Goal: Information Seeking & Learning: Learn about a topic

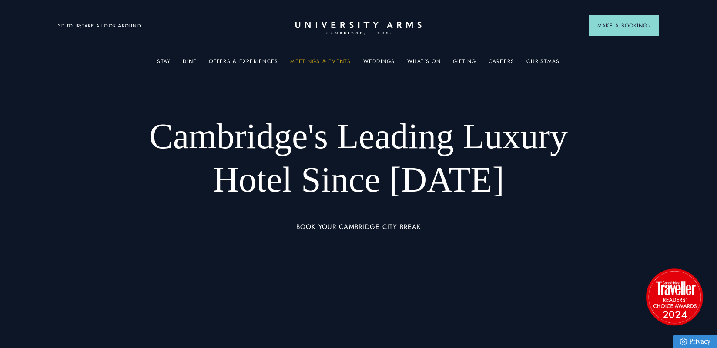
click at [330, 58] on link "Meetings & Events" at bounding box center [320, 63] width 60 height 11
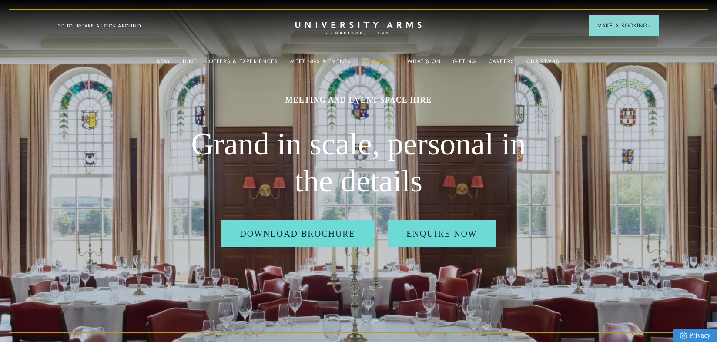
click at [373, 61] on link "Weddings" at bounding box center [379, 63] width 32 height 11
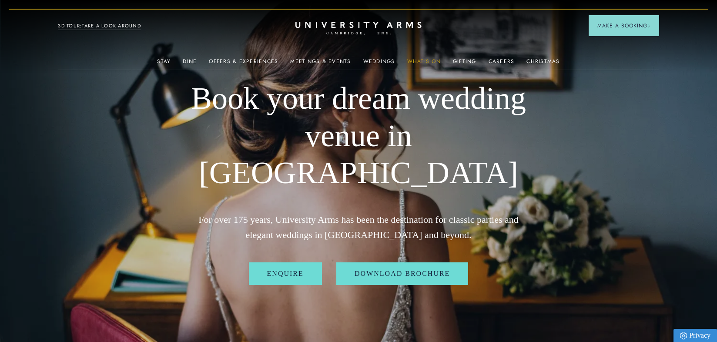
click at [421, 65] on link "What's On" at bounding box center [423, 63] width 33 height 11
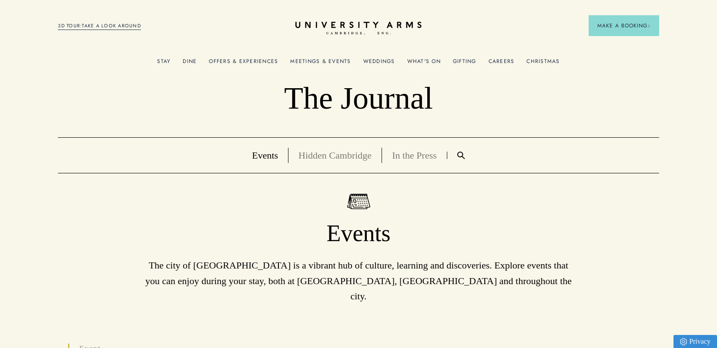
click at [463, 58] on link "Gifting" at bounding box center [464, 63] width 23 height 11
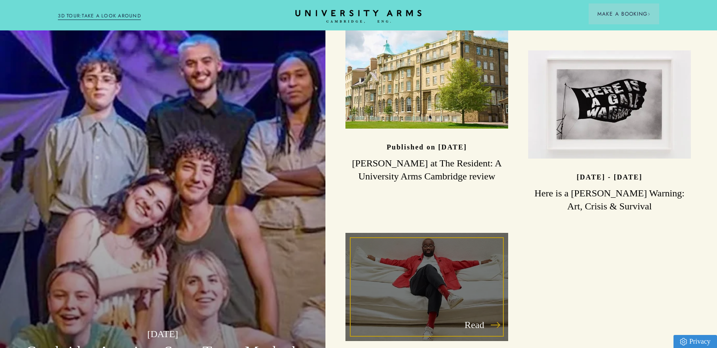
scroll to position [2348, 0]
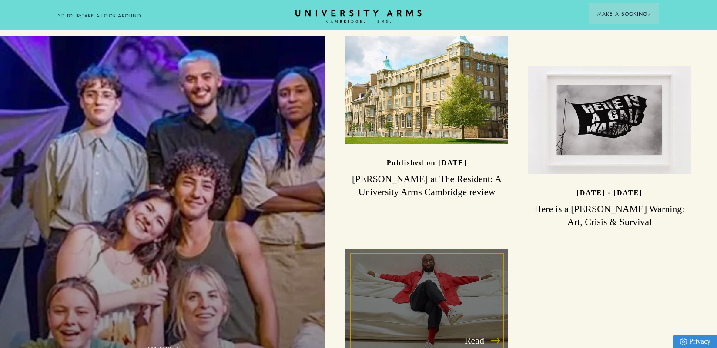
click at [433, 253] on div "Read" at bounding box center [426, 303] width 163 height 108
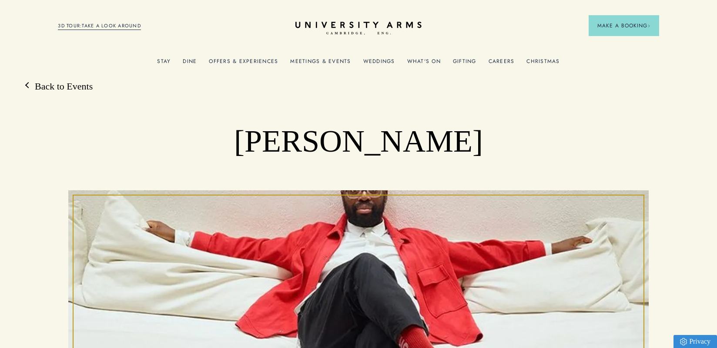
click at [375, 65] on link "Weddings" at bounding box center [379, 63] width 32 height 11
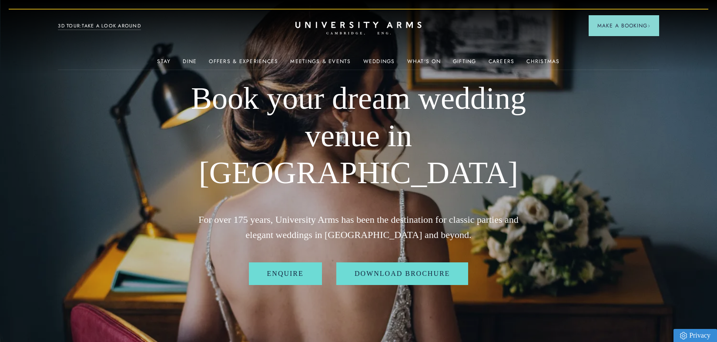
click at [449, 63] on ul "Stay Rooms Suites From £459/night Superior Rooms From £249/night Classic Rooms …" at bounding box center [358, 60] width 600 height 17
click at [455, 60] on link "Gifting" at bounding box center [464, 63] width 23 height 11
click at [547, 61] on link "Christmas" at bounding box center [542, 63] width 33 height 11
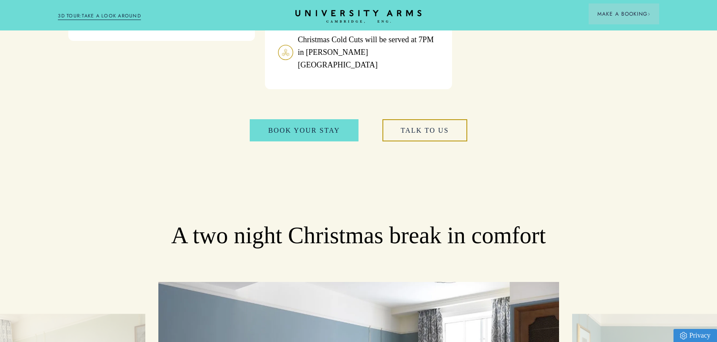
scroll to position [1174, 0]
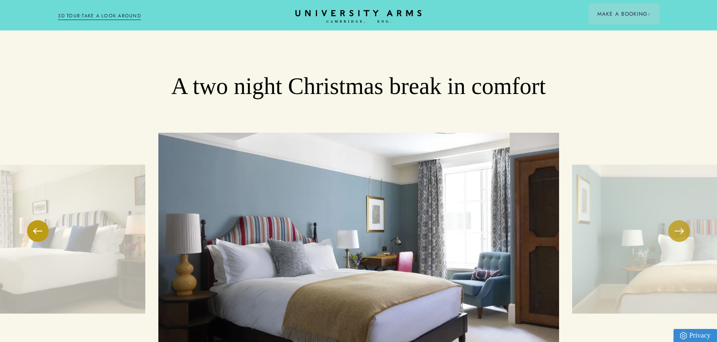
click at [677, 220] on button at bounding box center [679, 231] width 22 height 22
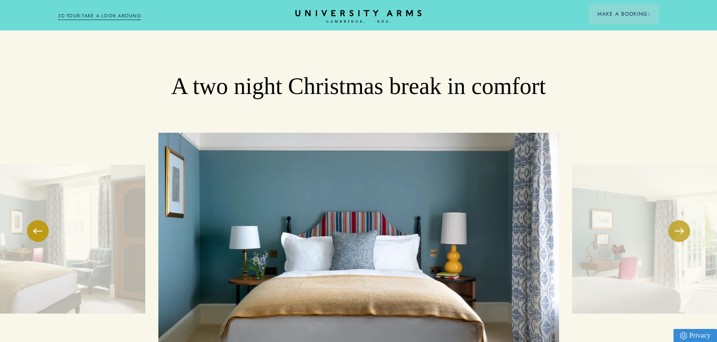
click at [677, 220] on button at bounding box center [679, 231] width 22 height 22
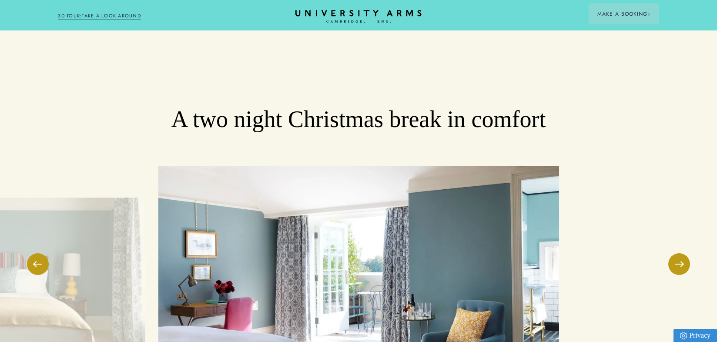
scroll to position [1130, 0]
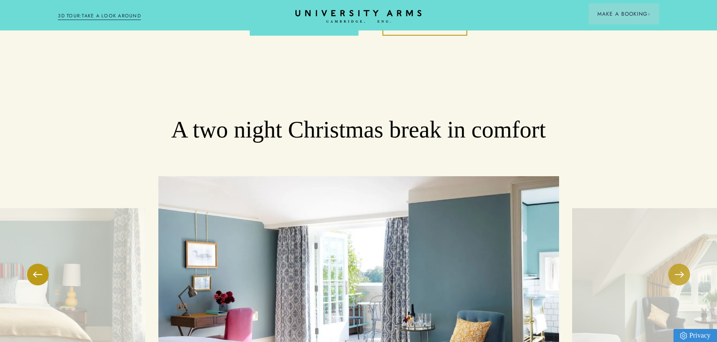
click at [672, 263] on button at bounding box center [679, 274] width 22 height 22
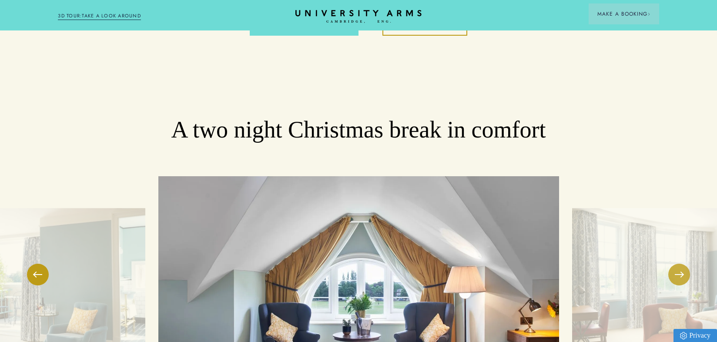
click at [672, 263] on button at bounding box center [679, 274] width 22 height 22
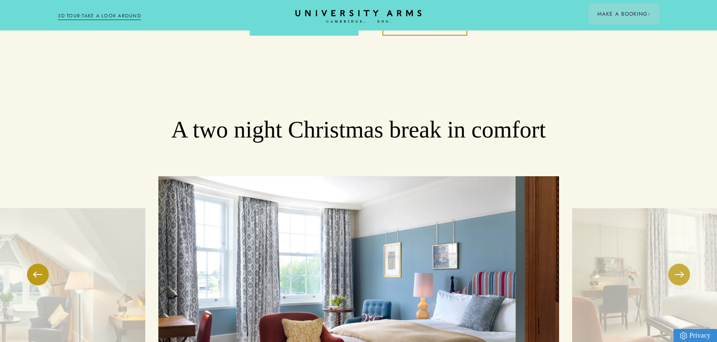
click at [672, 263] on button at bounding box center [679, 274] width 22 height 22
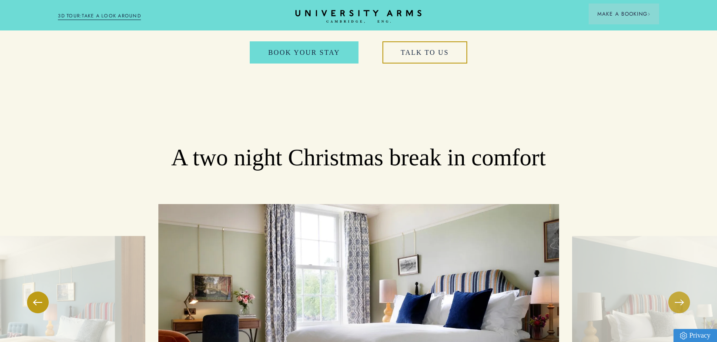
scroll to position [1087, 0]
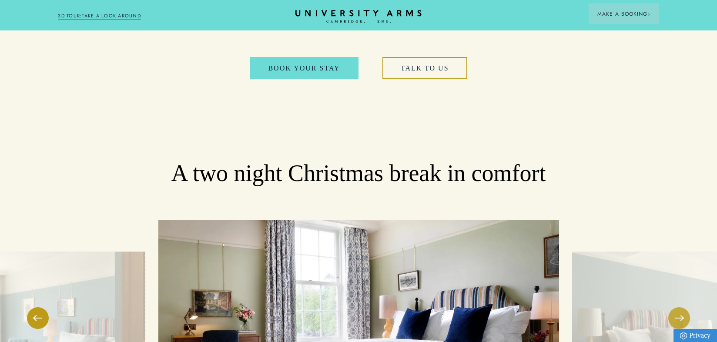
click at [685, 307] on button at bounding box center [679, 318] width 22 height 22
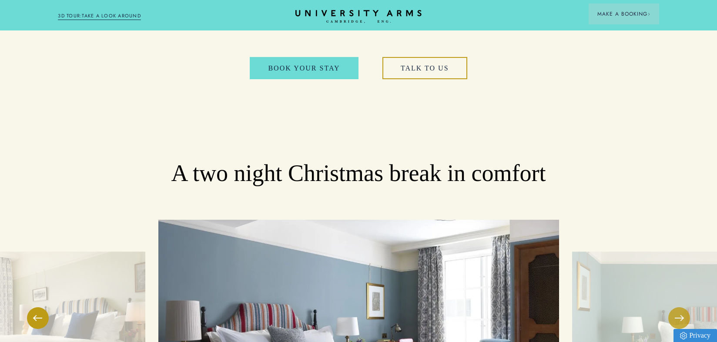
click at [682, 317] on span at bounding box center [678, 317] width 9 height 1
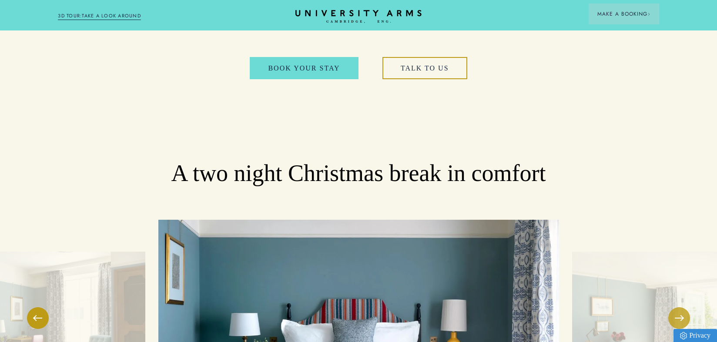
click at [682, 317] on span at bounding box center [678, 317] width 9 height 1
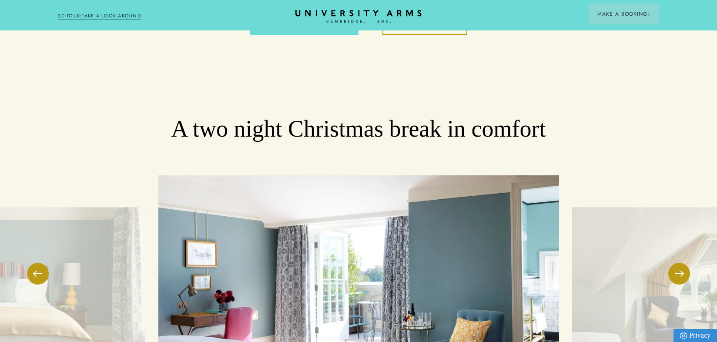
scroll to position [1130, 0]
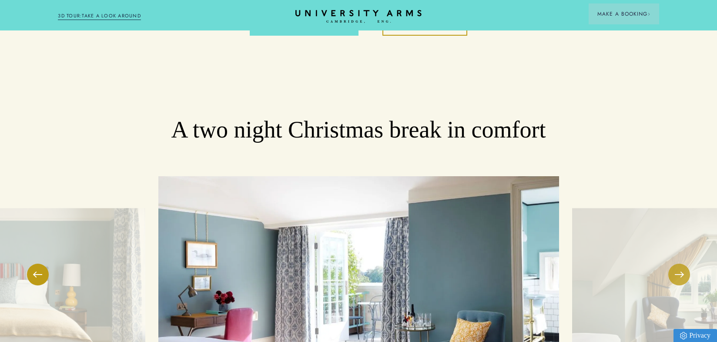
click at [668, 263] on button at bounding box center [679, 274] width 22 height 22
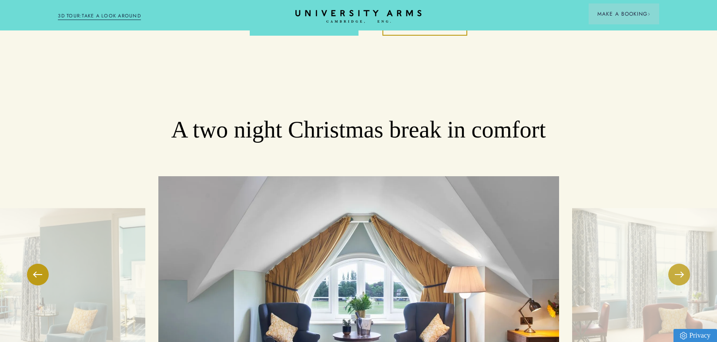
click at [668, 263] on button at bounding box center [679, 274] width 22 height 22
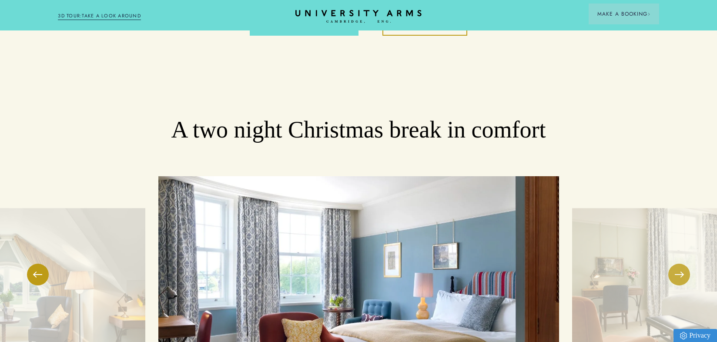
click at [668, 263] on button at bounding box center [679, 274] width 22 height 22
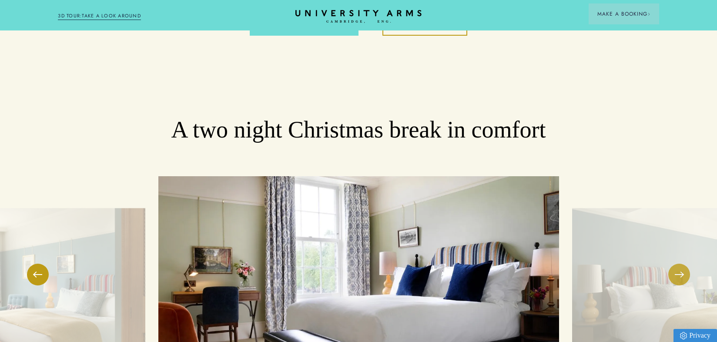
click at [668, 263] on button at bounding box center [679, 274] width 22 height 22
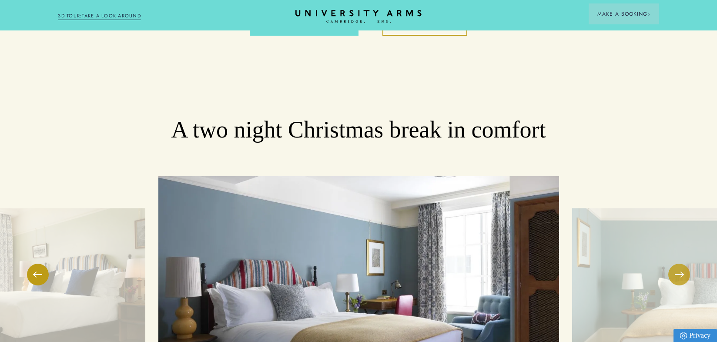
click at [668, 263] on button at bounding box center [679, 274] width 22 height 22
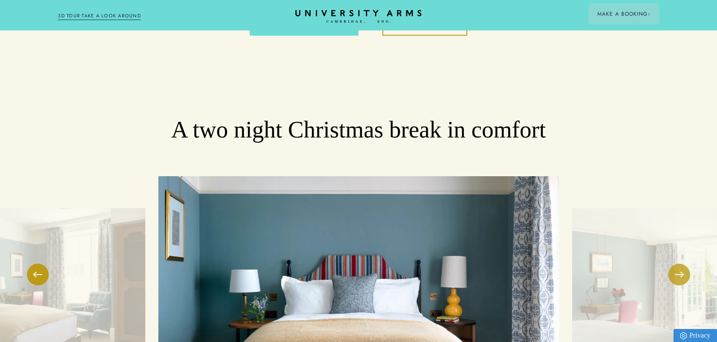
click at [668, 263] on button at bounding box center [679, 274] width 22 height 22
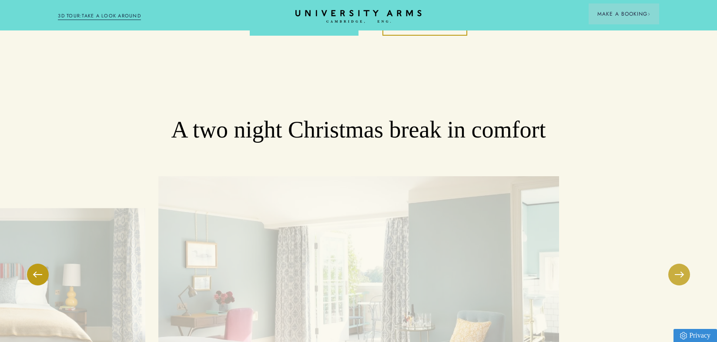
click at [668, 263] on button at bounding box center [679, 274] width 22 height 22
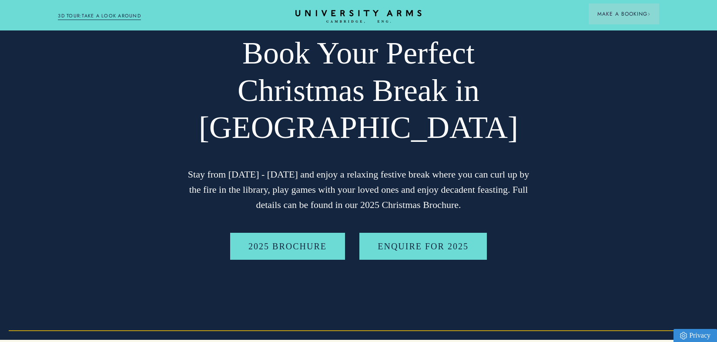
scroll to position [43, 0]
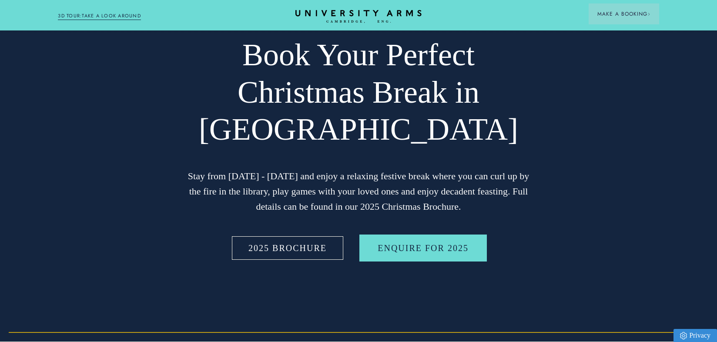
click at [329, 243] on link "2025 BROCHURE" at bounding box center [287, 247] width 115 height 27
